Goal: Information Seeking & Learning: Find specific fact

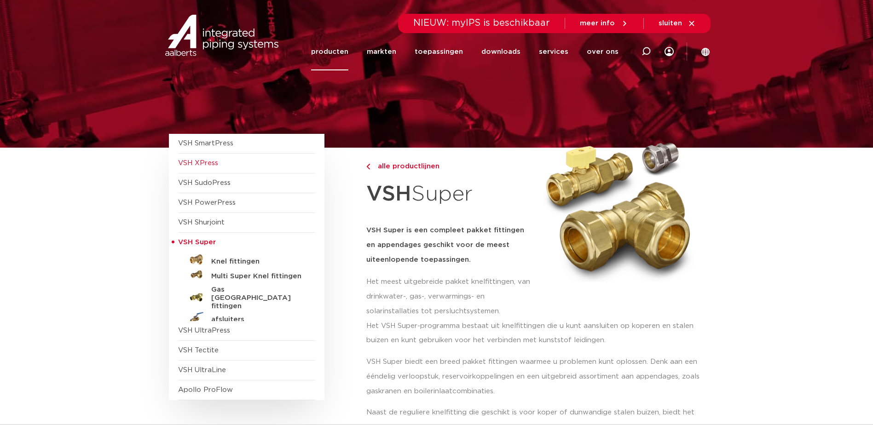
click at [204, 160] on span "VSH XPress" at bounding box center [198, 163] width 40 height 7
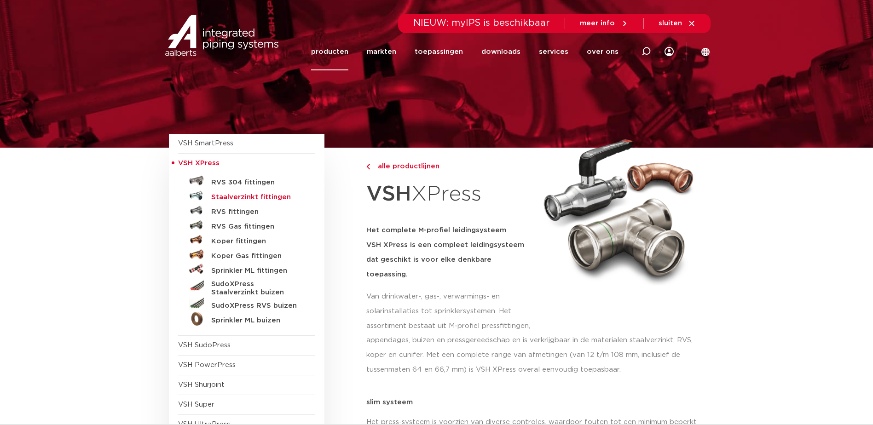
click at [239, 195] on h5 "Staalverzinkt fittingen" at bounding box center [256, 197] width 91 height 8
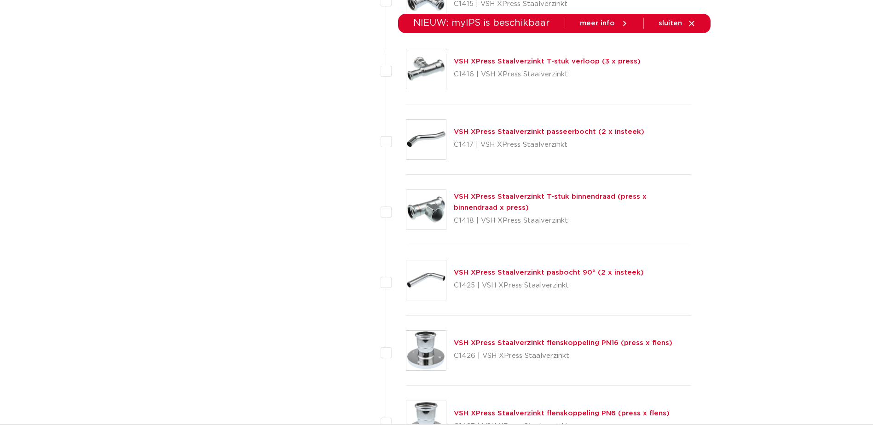
scroll to position [1081, 0]
click at [535, 345] on link "VSH XPress Staalverzinkt flenskoppeling PN16 (press x flens)" at bounding box center [563, 343] width 219 height 7
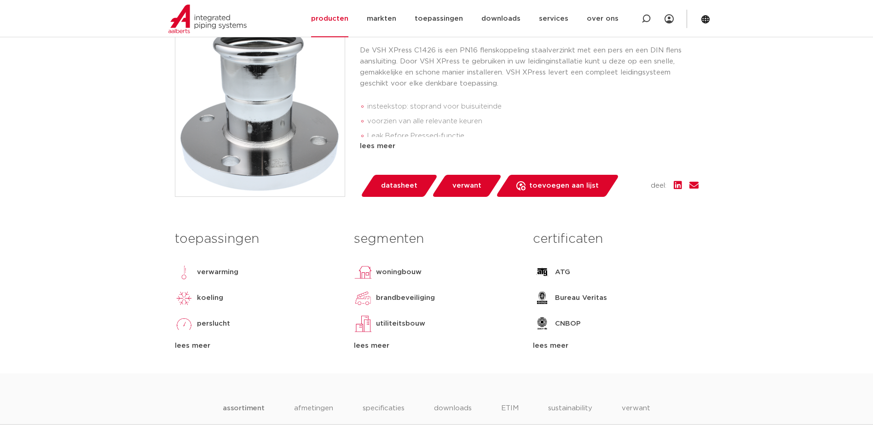
scroll to position [460, 0]
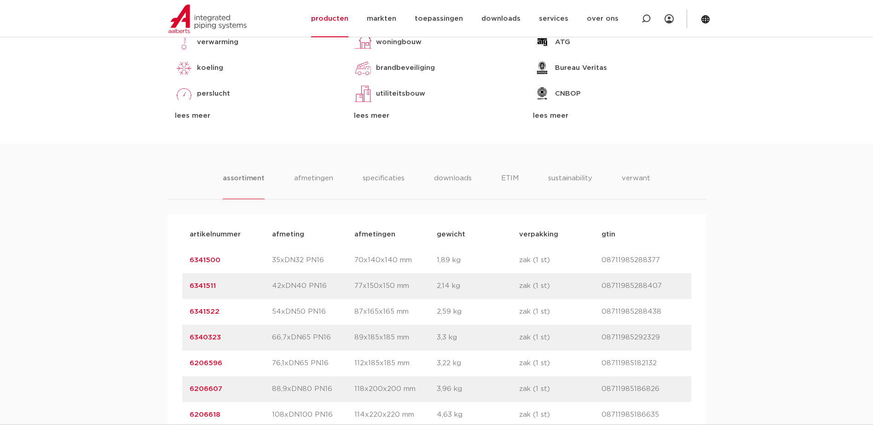
click at [202, 362] on link "6206596" at bounding box center [206, 363] width 33 height 7
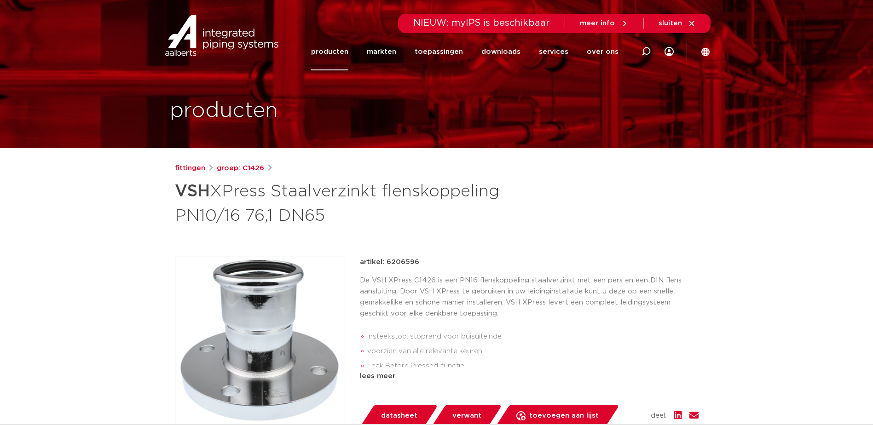
drag, startPoint x: 419, startPoint y: 261, endPoint x: 388, endPoint y: 261, distance: 31.3
click at [388, 261] on div "artikel: 6206596" at bounding box center [529, 262] width 339 height 11
copy p "6206596"
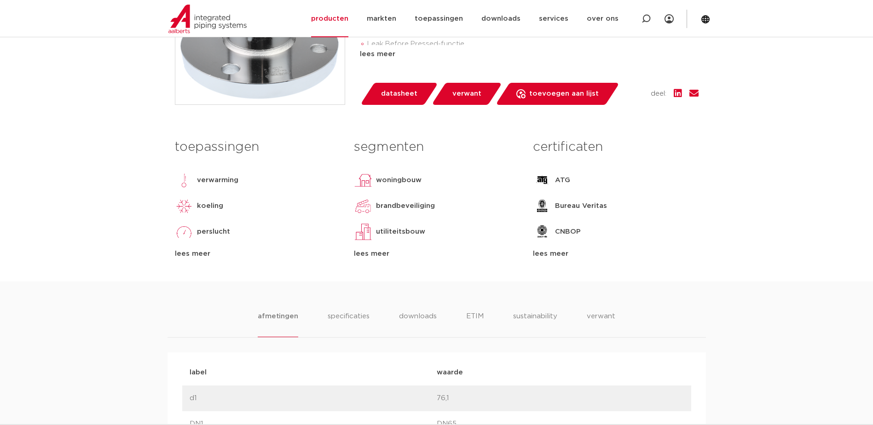
scroll to position [46, 0]
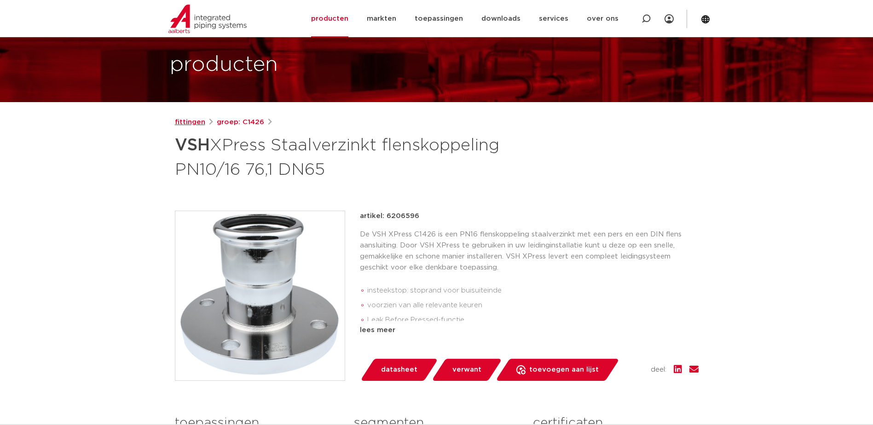
click at [186, 118] on link "fittingen" at bounding box center [190, 122] width 30 height 11
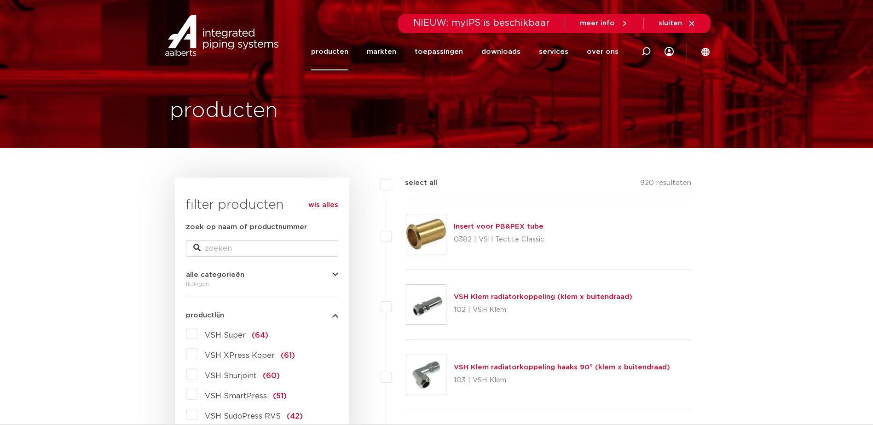
click at [337, 51] on link "producten" at bounding box center [329, 51] width 37 height 37
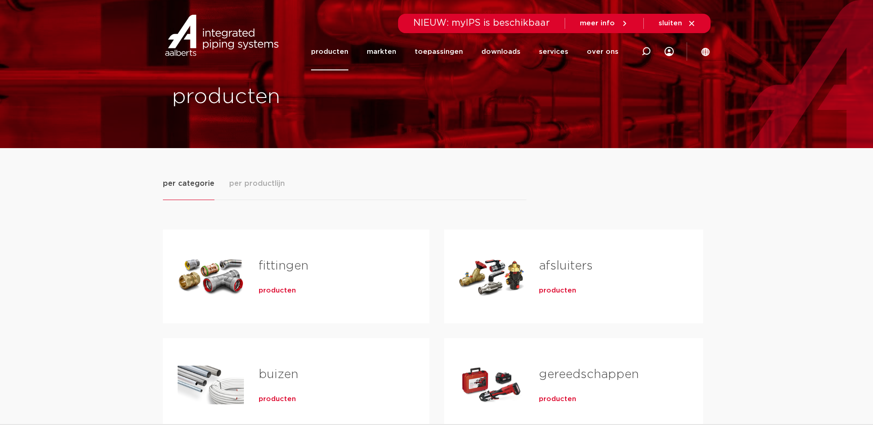
click at [270, 270] on link "fittingen" at bounding box center [284, 266] width 50 height 12
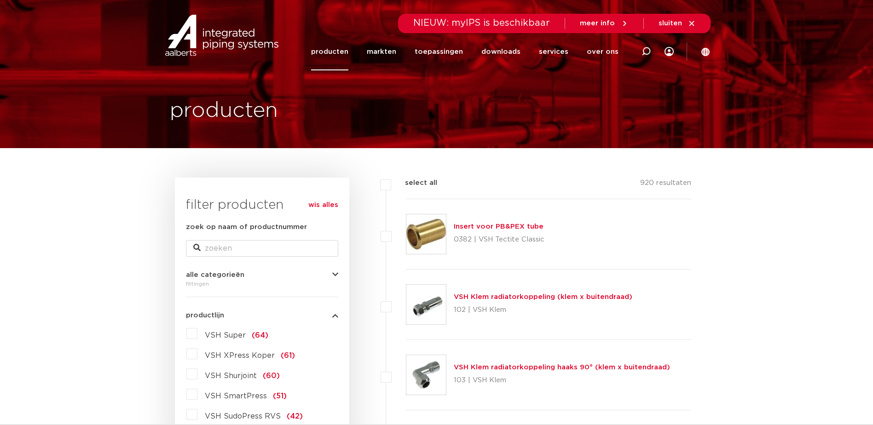
scroll to position [46, 0]
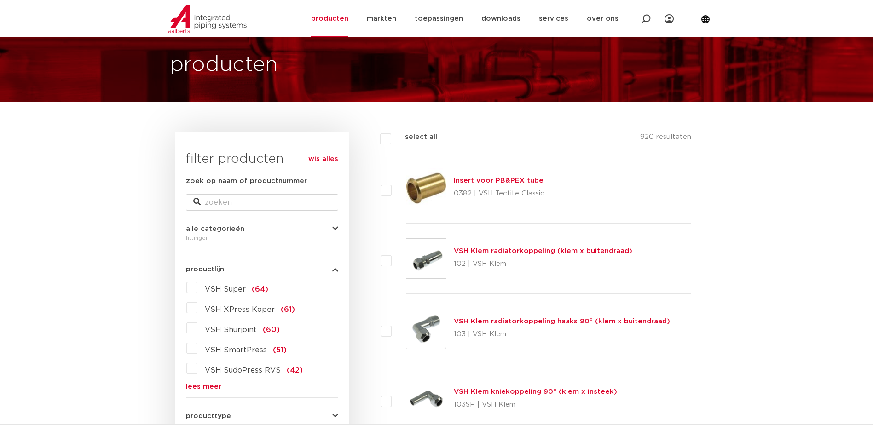
click at [204, 385] on link "lees meer" at bounding box center [262, 386] width 152 height 7
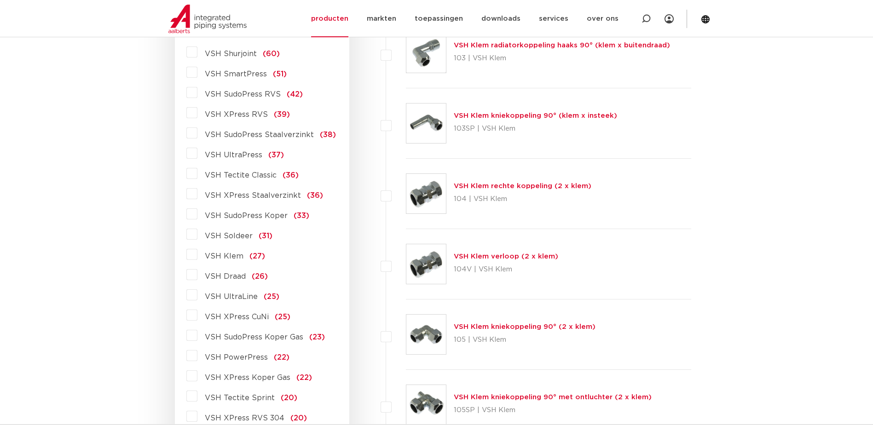
scroll to position [230, 0]
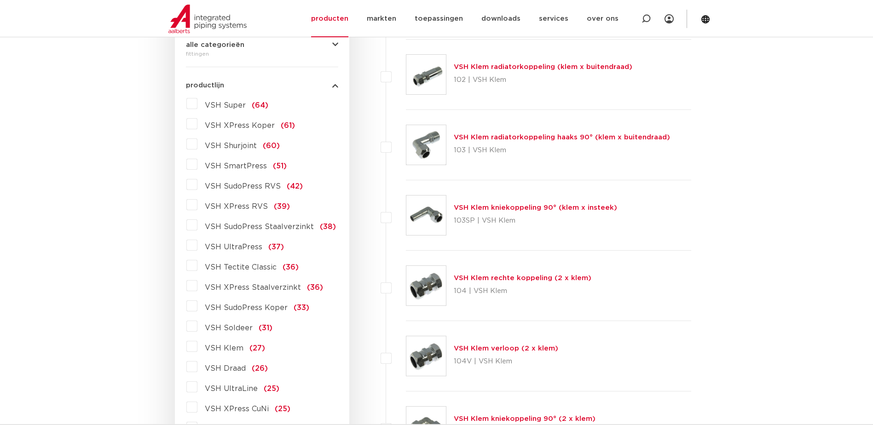
click at [232, 286] on span "VSH XPress Staalverzinkt" at bounding box center [253, 287] width 96 height 7
click at [0, 0] on input "VSH XPress Staalverzinkt (36)" at bounding box center [0, 0] width 0 height 0
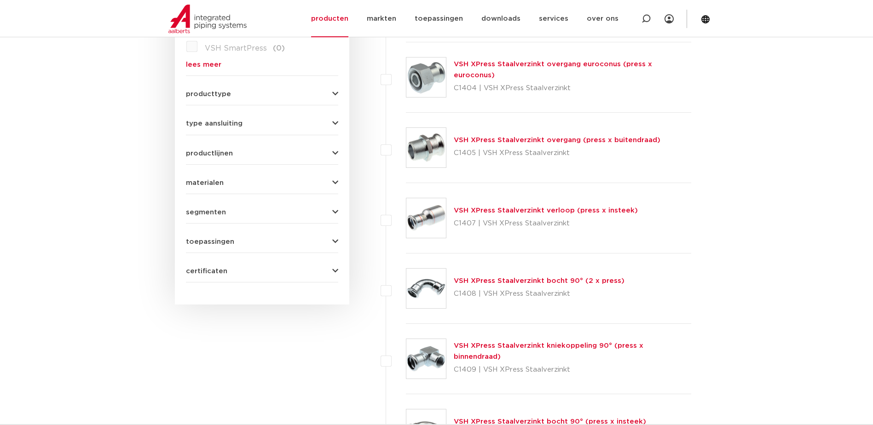
scroll to position [276, 0]
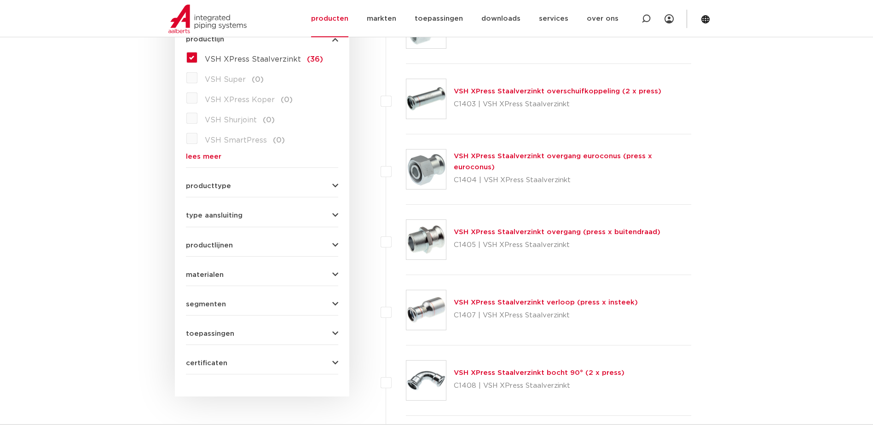
click at [529, 302] on link "VSH XPress Staalverzinkt verloop (press x insteek)" at bounding box center [546, 302] width 184 height 7
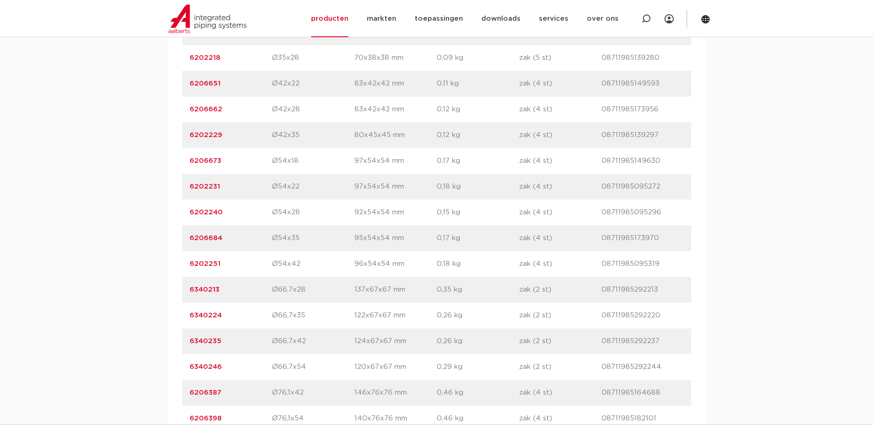
scroll to position [1013, 0]
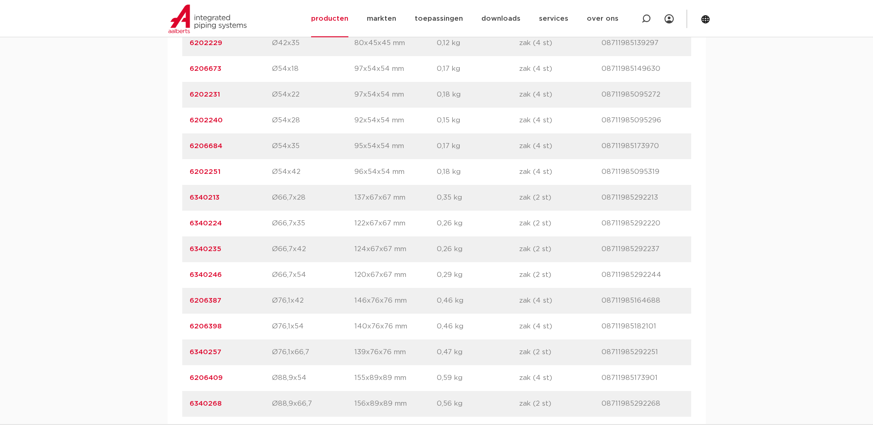
drag, startPoint x: 222, startPoint y: 326, endPoint x: 189, endPoint y: 326, distance: 33.6
click at [189, 326] on div "artikelnummer 6206398 afmeting Ø76,1x54 [GEOGRAPHIC_DATA] 140x76x76 mm gewicht …" at bounding box center [436, 327] width 509 height 26
copy link "6206398"
